Goal: Transaction & Acquisition: Purchase product/service

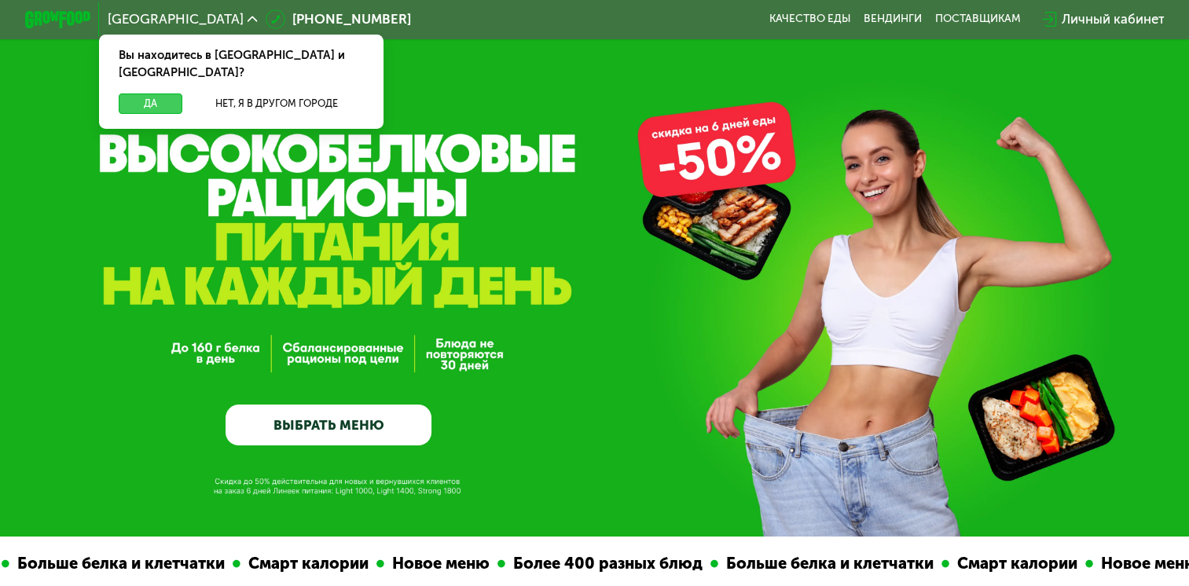
click at [153, 94] on button "Да" at bounding box center [151, 104] width 64 height 20
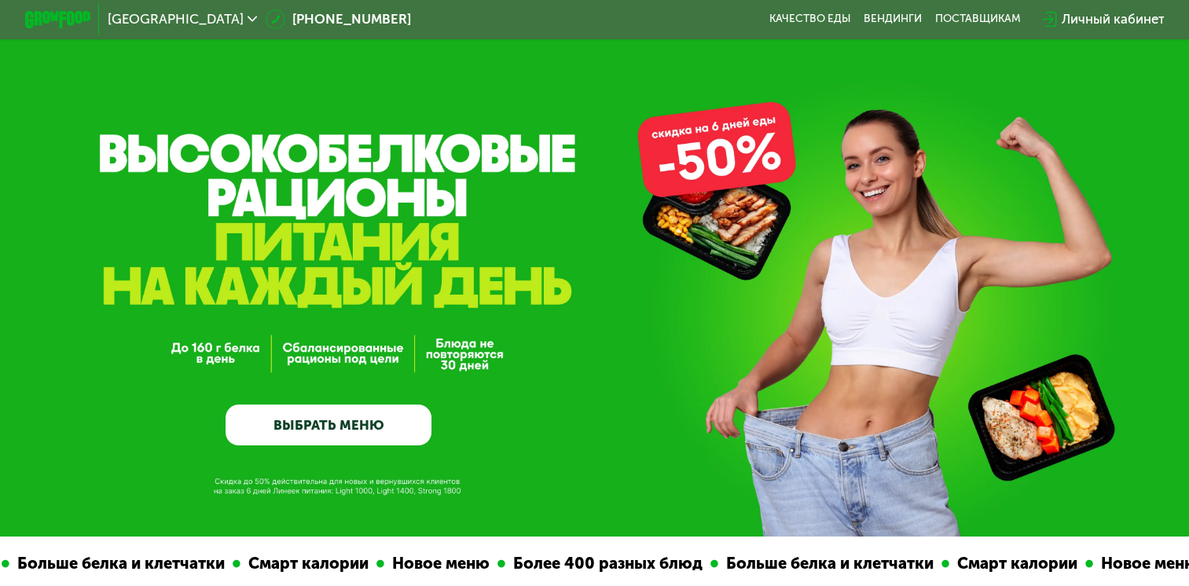
click at [332, 423] on link "ВЫБРАТЬ МЕНЮ" at bounding box center [329, 426] width 206 height 42
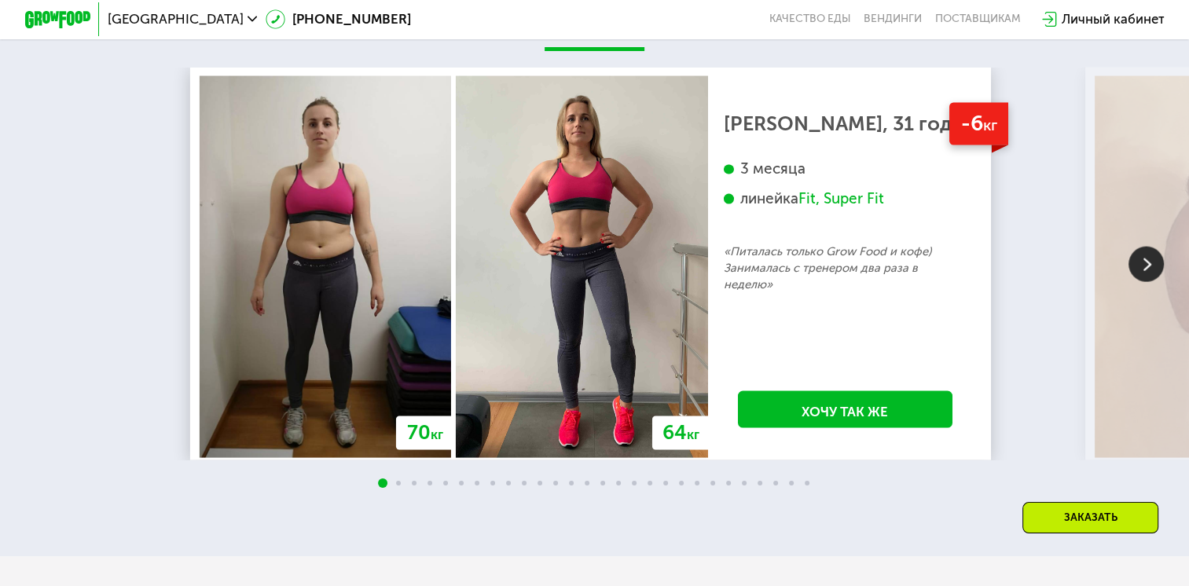
scroll to position [3186, 0]
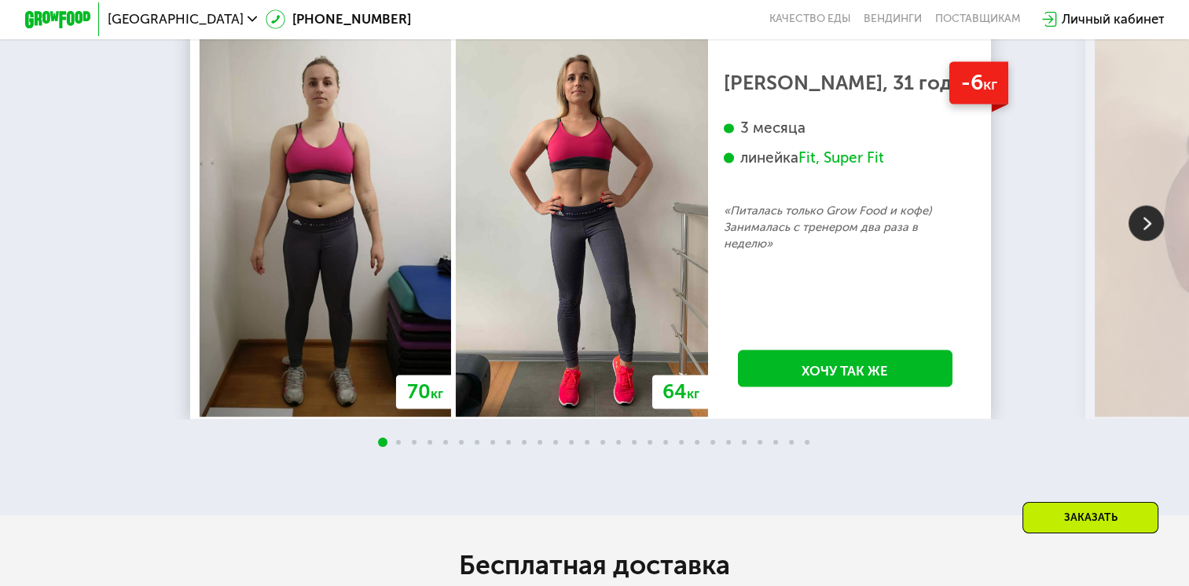
click at [1156, 241] on img at bounding box center [1146, 223] width 35 height 35
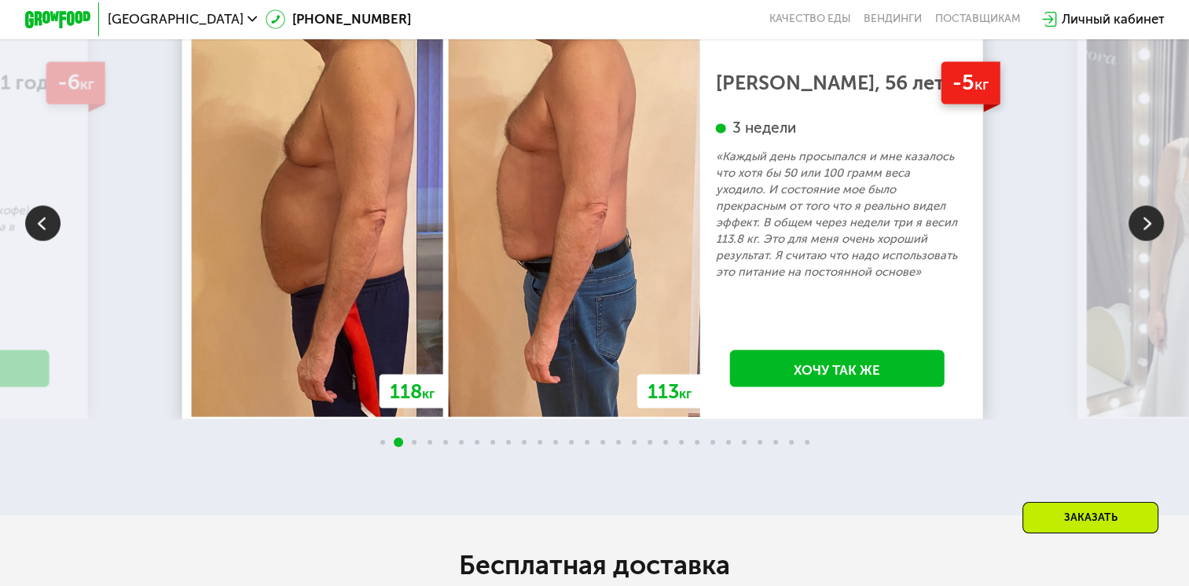
click at [1156, 241] on img at bounding box center [1146, 223] width 35 height 35
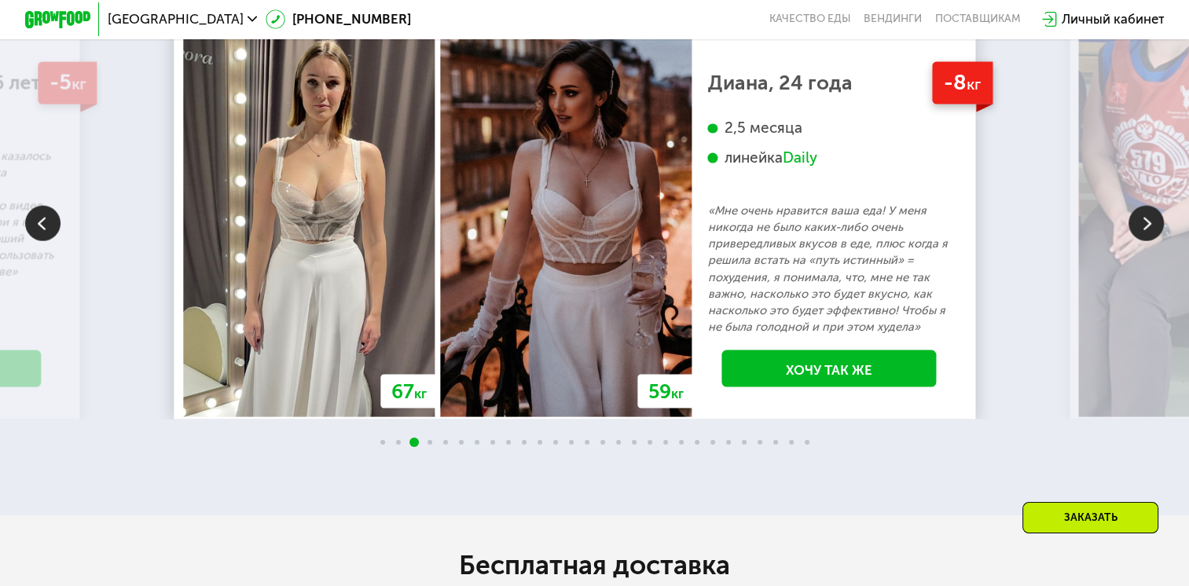
click at [1156, 241] on img at bounding box center [1146, 223] width 35 height 35
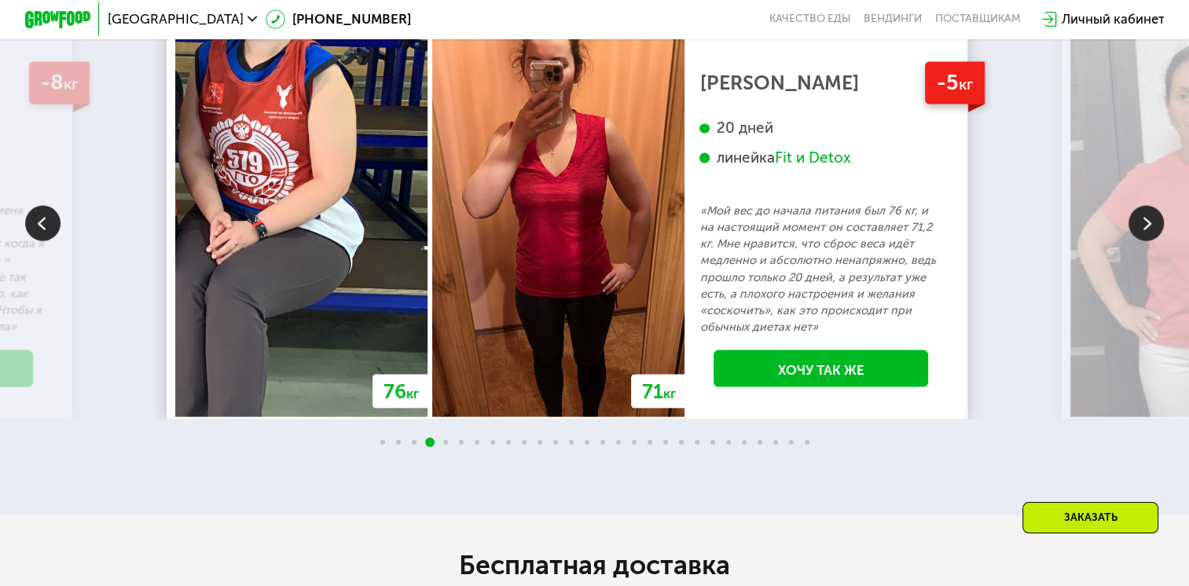
click at [1156, 241] on img at bounding box center [1146, 223] width 35 height 35
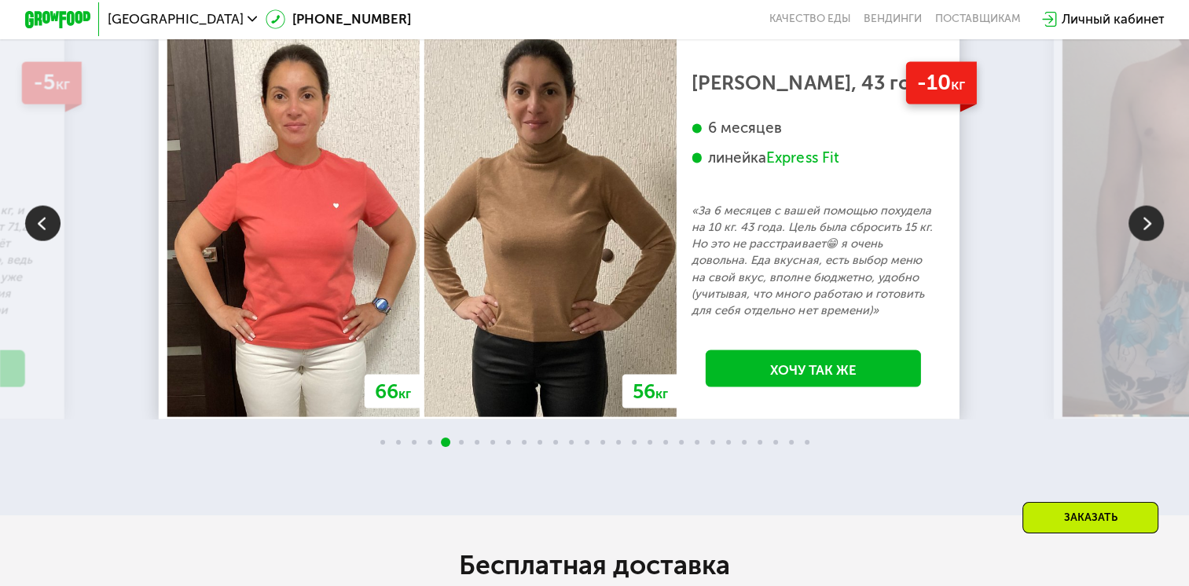
click at [1156, 241] on img at bounding box center [1146, 223] width 35 height 35
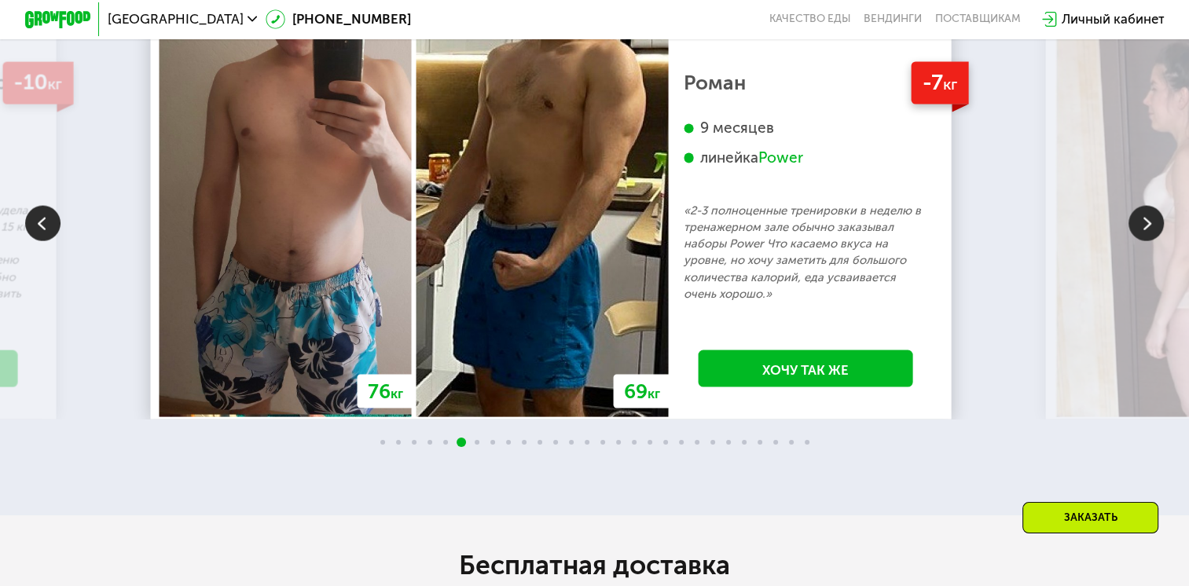
click at [1156, 241] on img at bounding box center [1146, 223] width 35 height 35
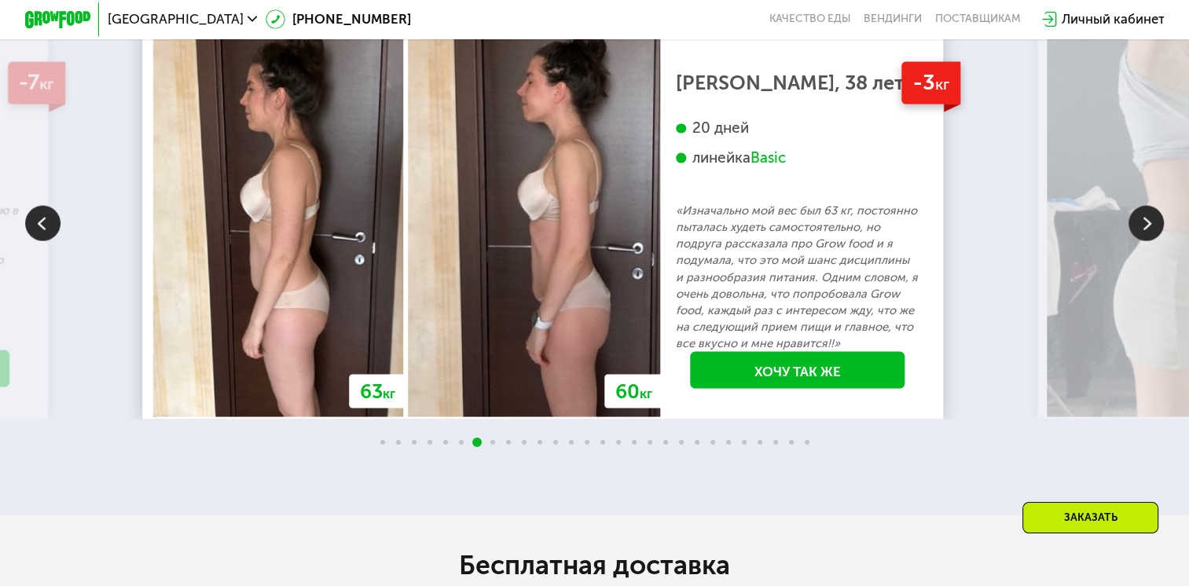
click at [1156, 241] on img at bounding box center [1146, 223] width 35 height 35
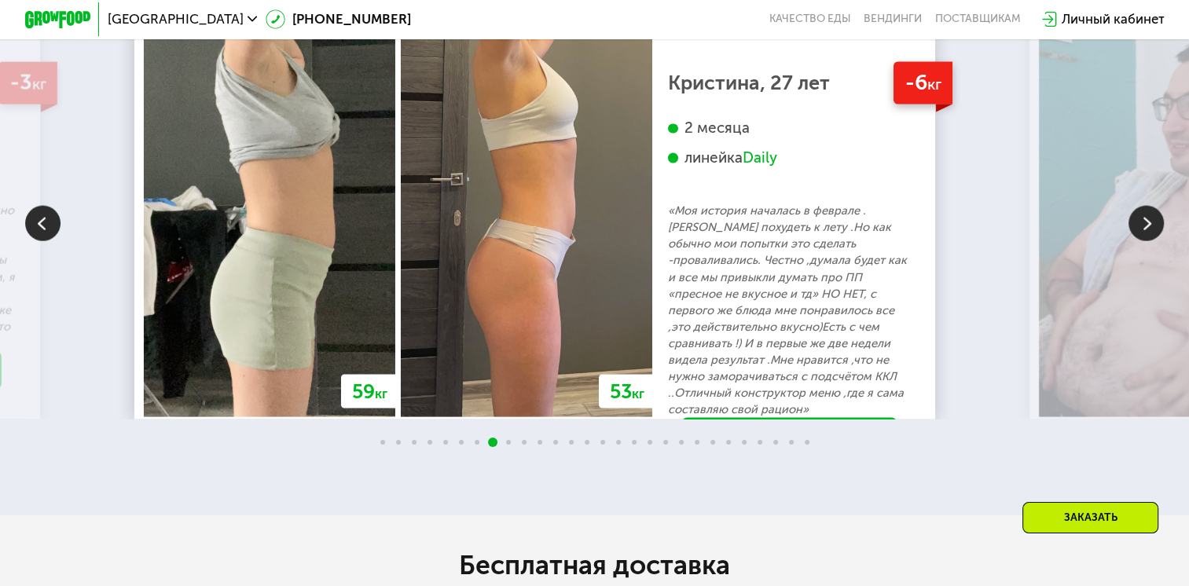
click at [1156, 241] on img at bounding box center [1146, 223] width 35 height 35
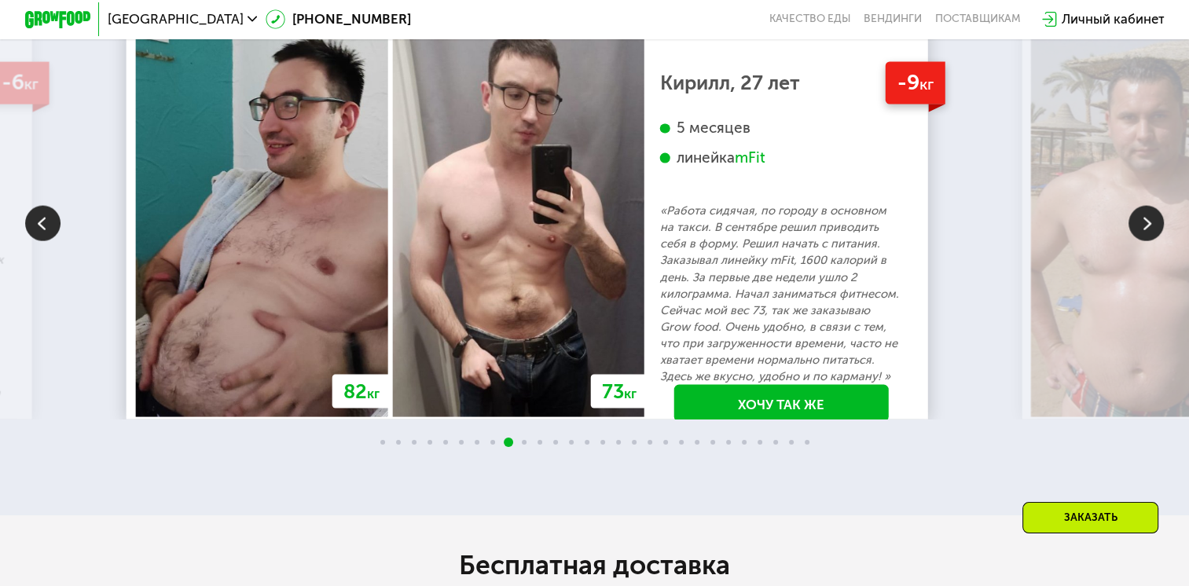
click at [1156, 241] on img at bounding box center [1146, 223] width 35 height 35
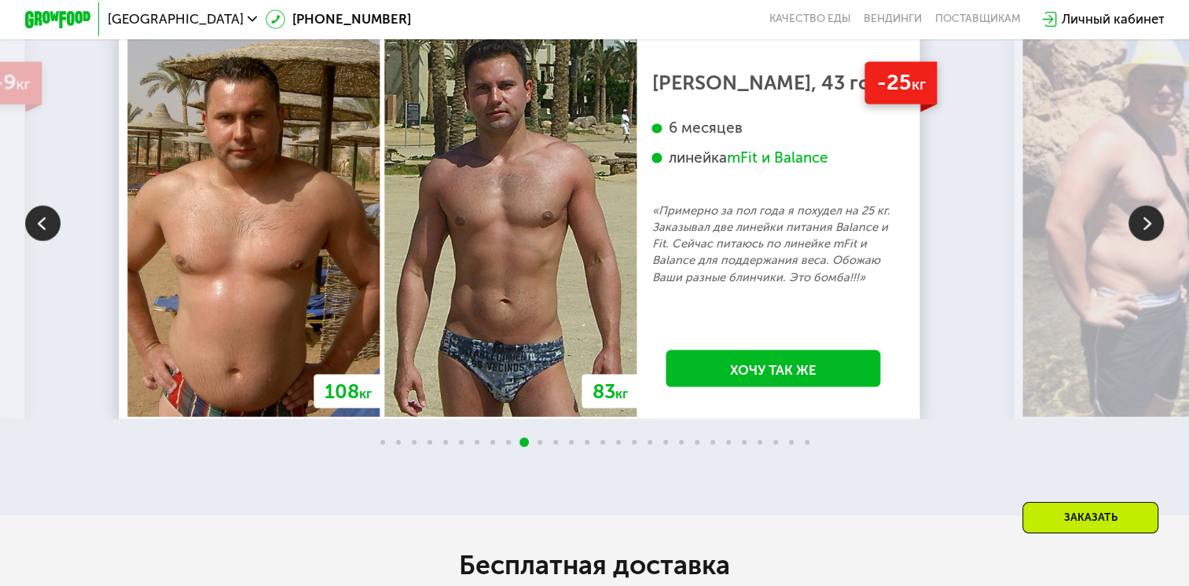
click at [1156, 241] on img at bounding box center [1146, 223] width 35 height 35
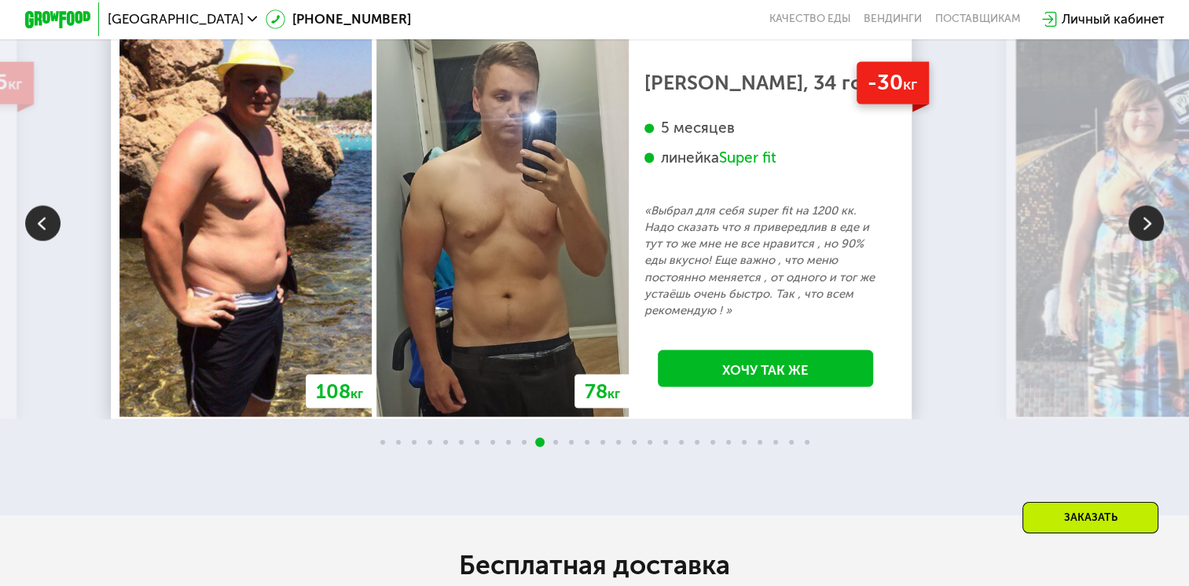
click at [1156, 241] on img at bounding box center [1146, 223] width 35 height 35
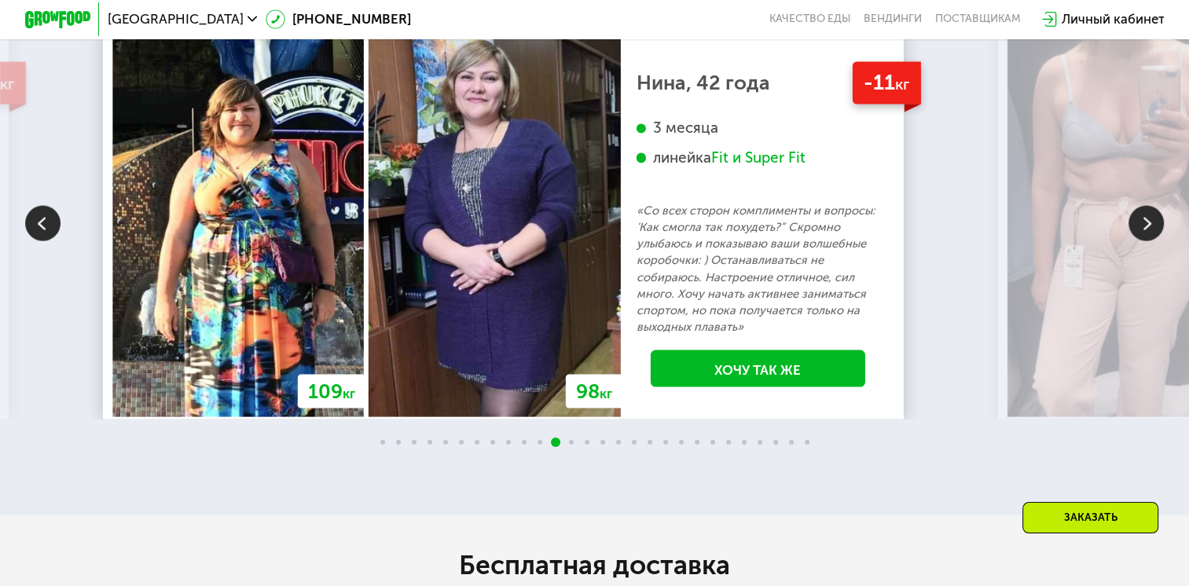
click at [1156, 241] on img at bounding box center [1146, 223] width 35 height 35
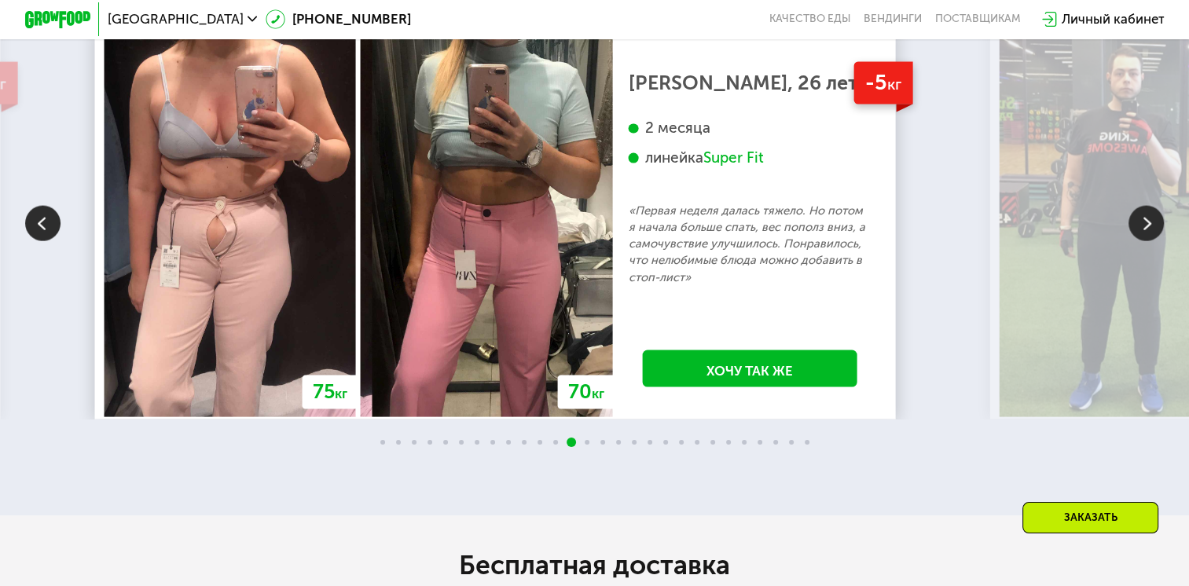
click at [1156, 241] on img at bounding box center [1146, 223] width 35 height 35
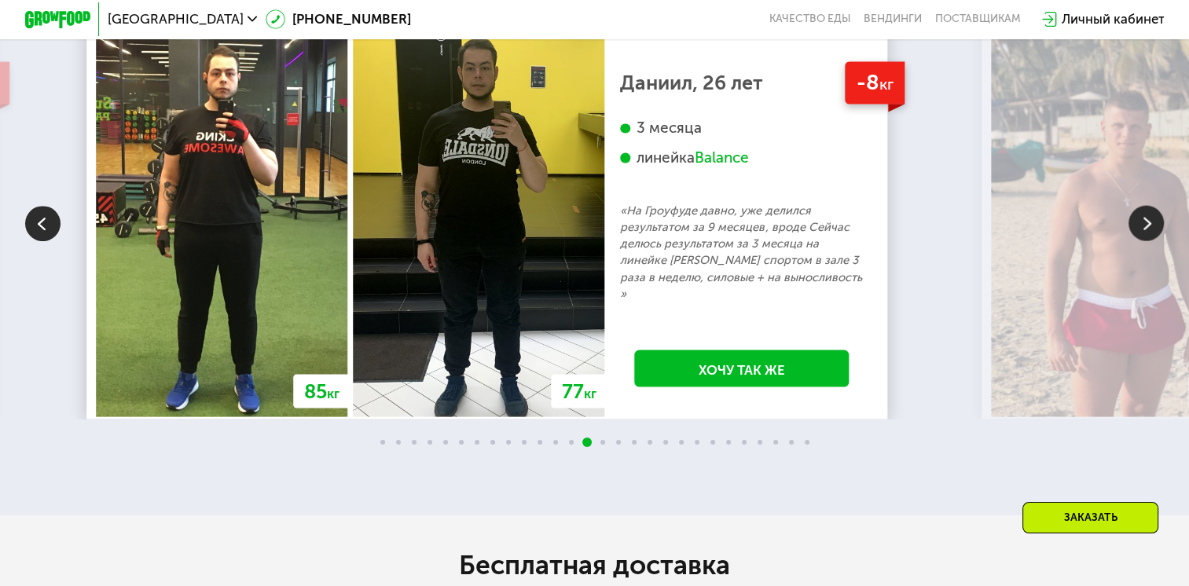
click at [1156, 241] on img at bounding box center [1146, 223] width 35 height 35
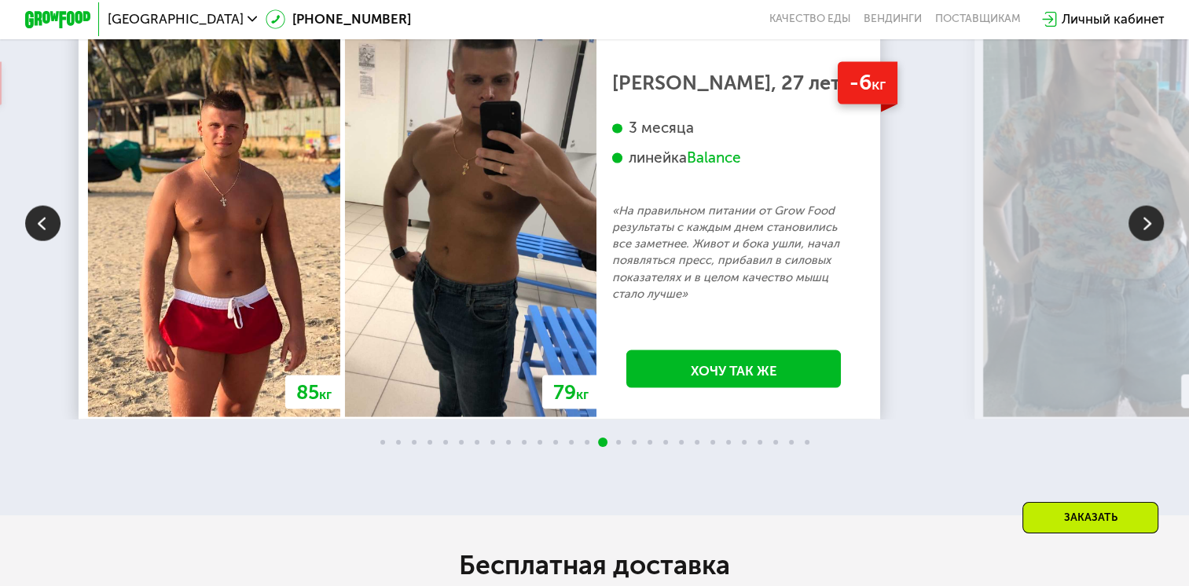
click at [1156, 241] on img at bounding box center [1146, 223] width 35 height 35
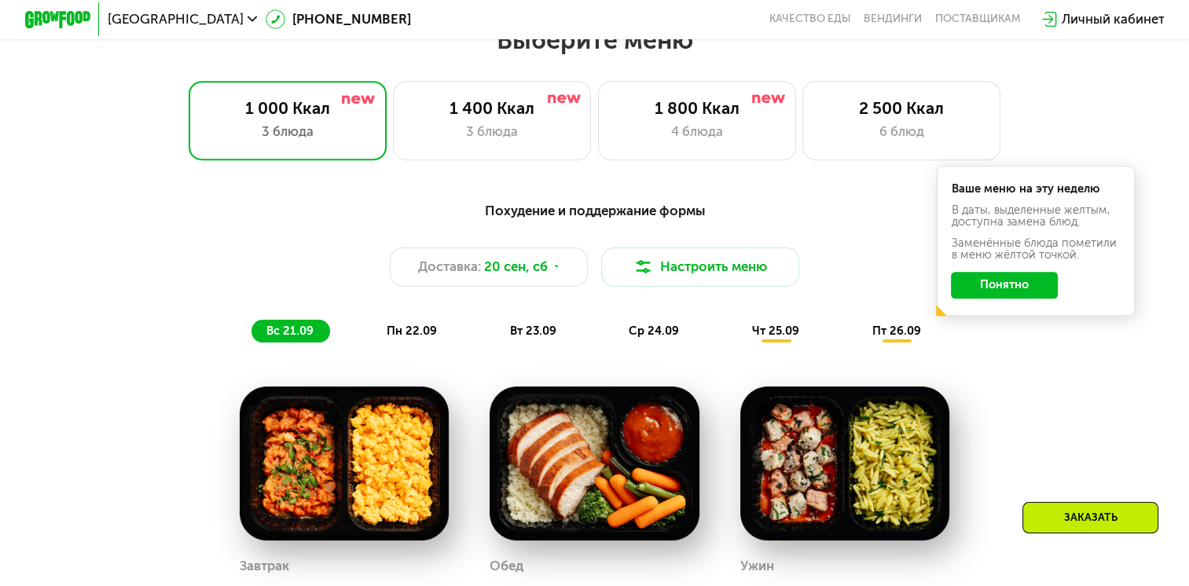
scroll to position [1207, 0]
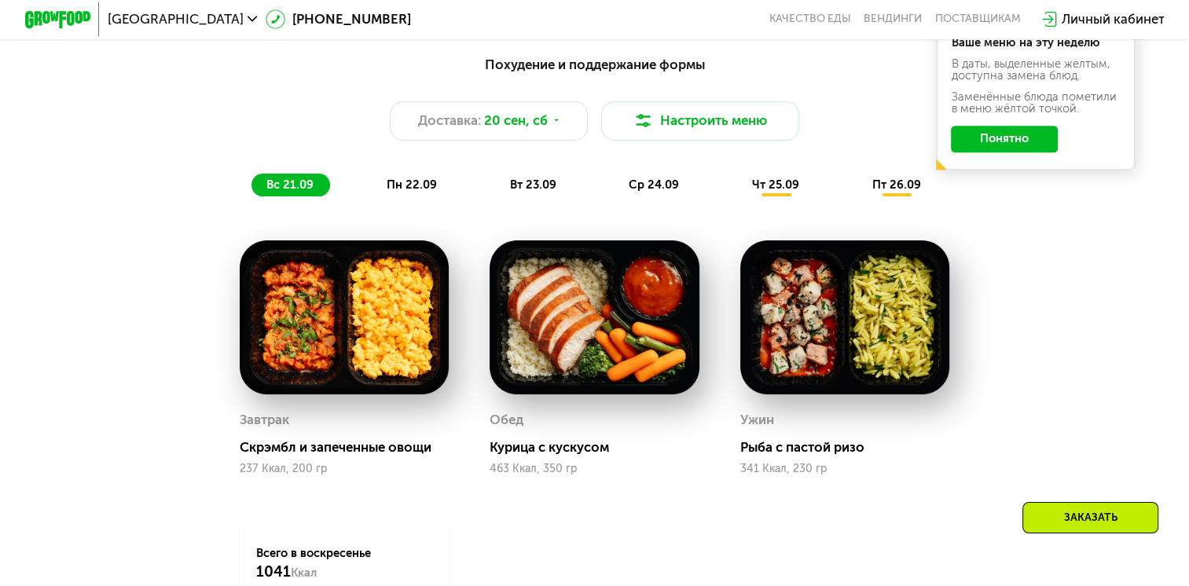
click at [436, 189] on div "пн 22.09" at bounding box center [413, 185] width 82 height 23
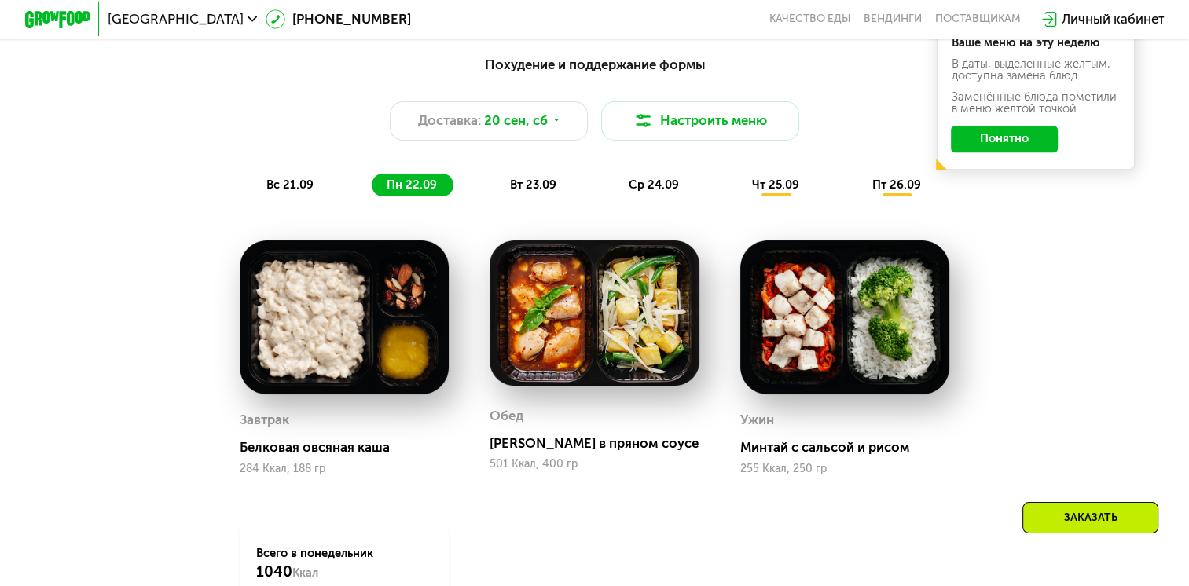
click at [517, 192] on span "вт 23.09" at bounding box center [533, 185] width 46 height 14
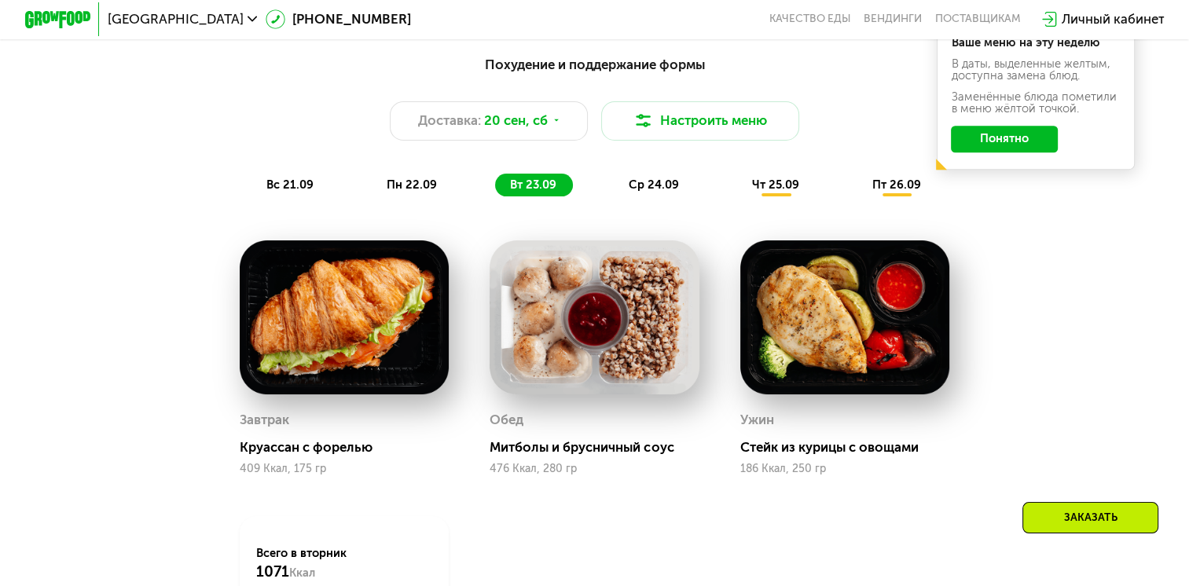
click at [656, 190] on span "ср 24.09" at bounding box center [654, 185] width 50 height 14
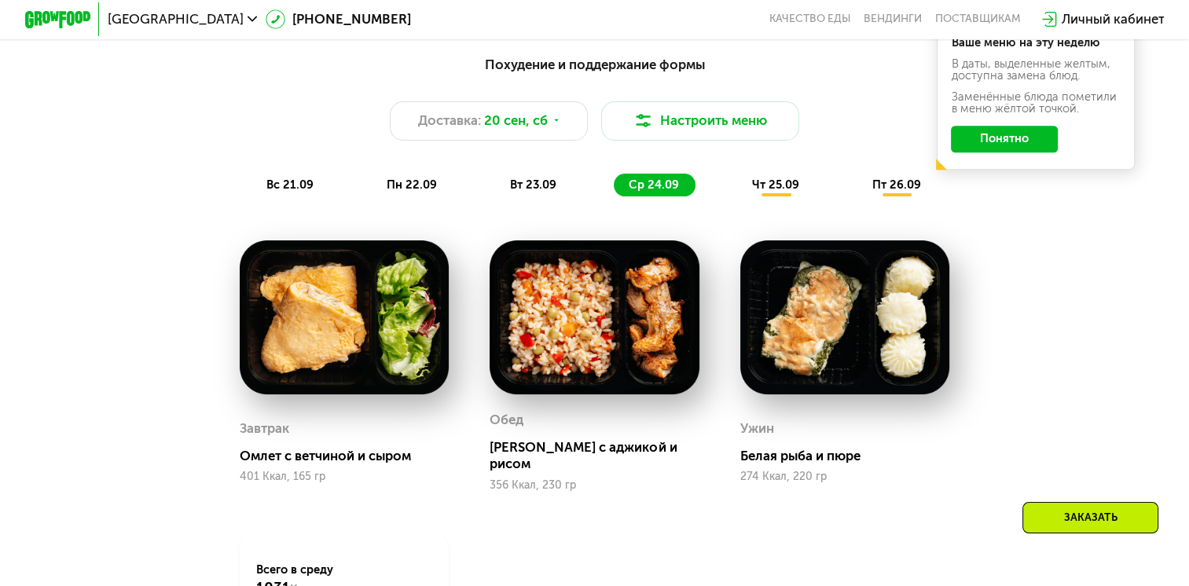
click at [789, 182] on div "чт 25.09" at bounding box center [776, 185] width 79 height 23
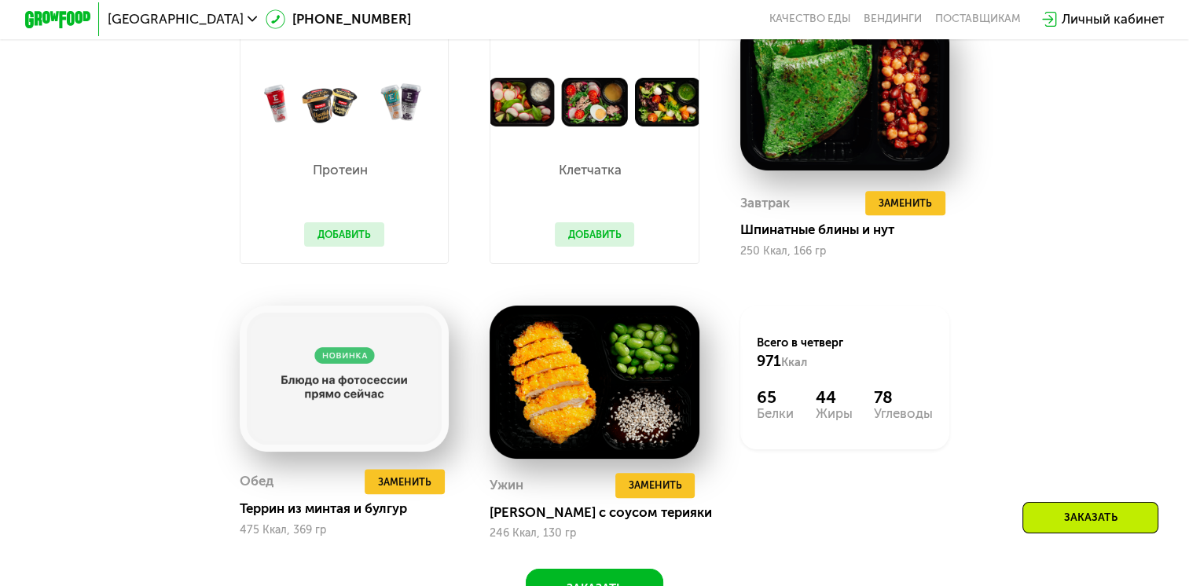
scroll to position [0, 0]
